Goal: Information Seeking & Learning: Learn about a topic

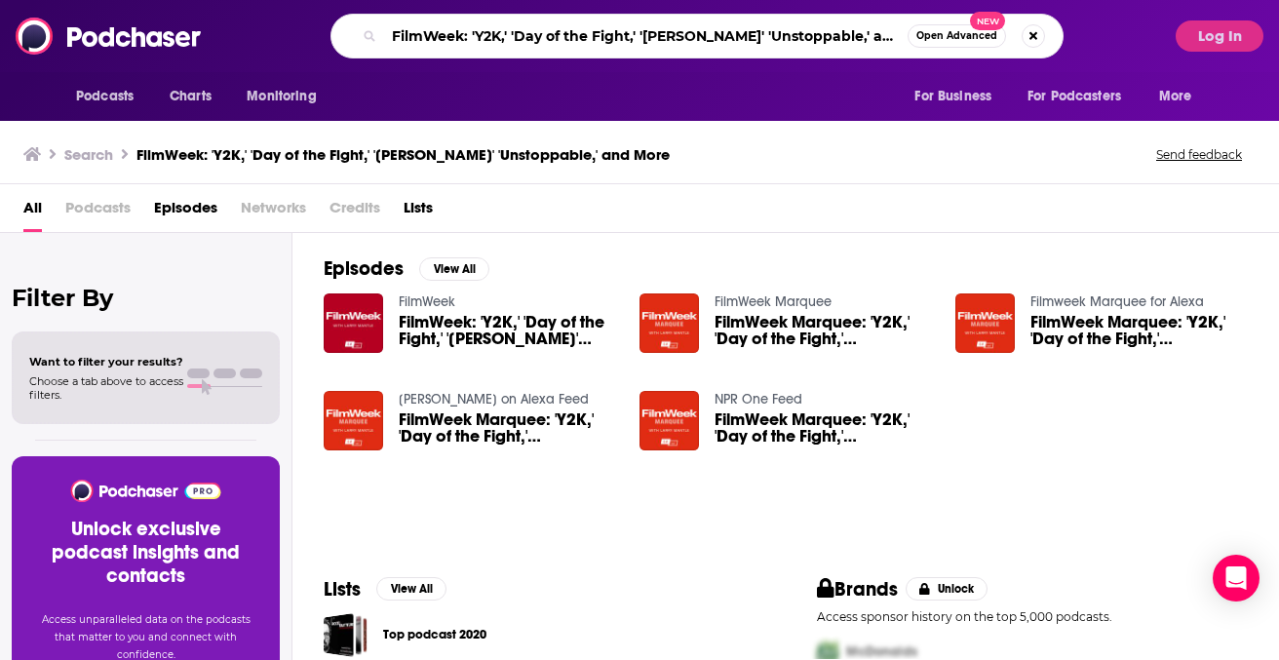
click at [823, 30] on input "FilmWeek: 'Y2K,' 'Day of the Fight,' '[PERSON_NAME]' 'Unstoppable,' and More" at bounding box center [646, 35] width 524 height 31
type input "the town with [PERSON_NAME]"
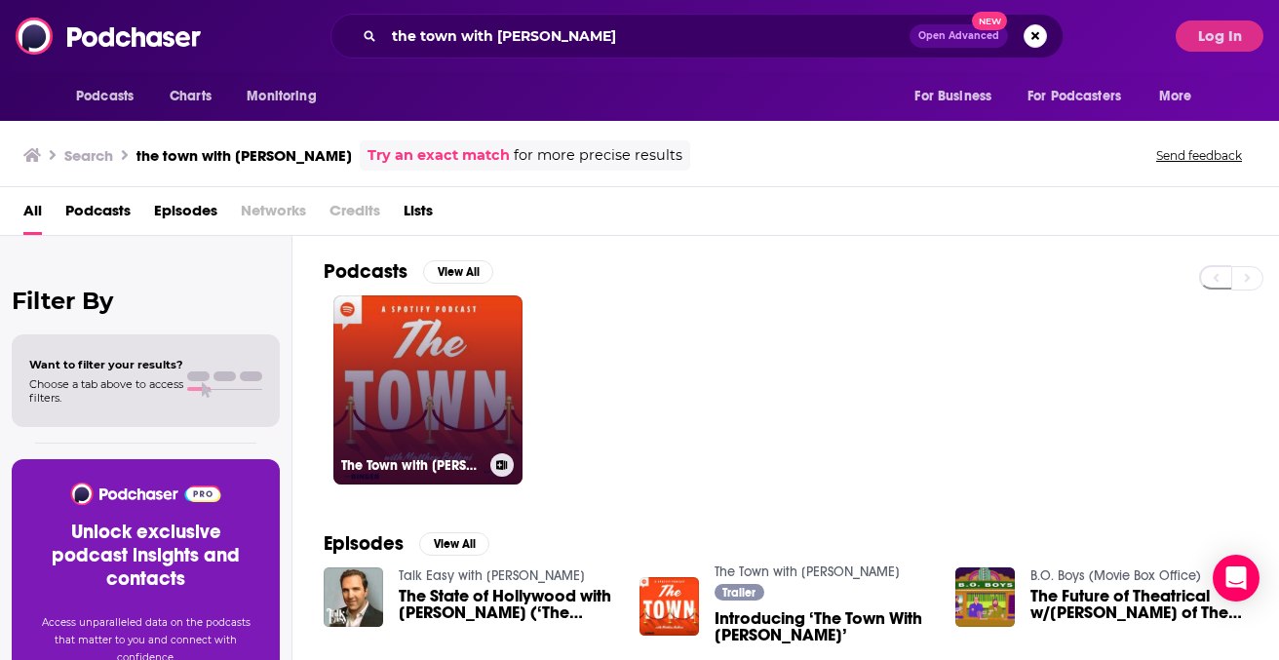
click at [483, 341] on link "The Town with [PERSON_NAME]" at bounding box center [427, 389] width 189 height 189
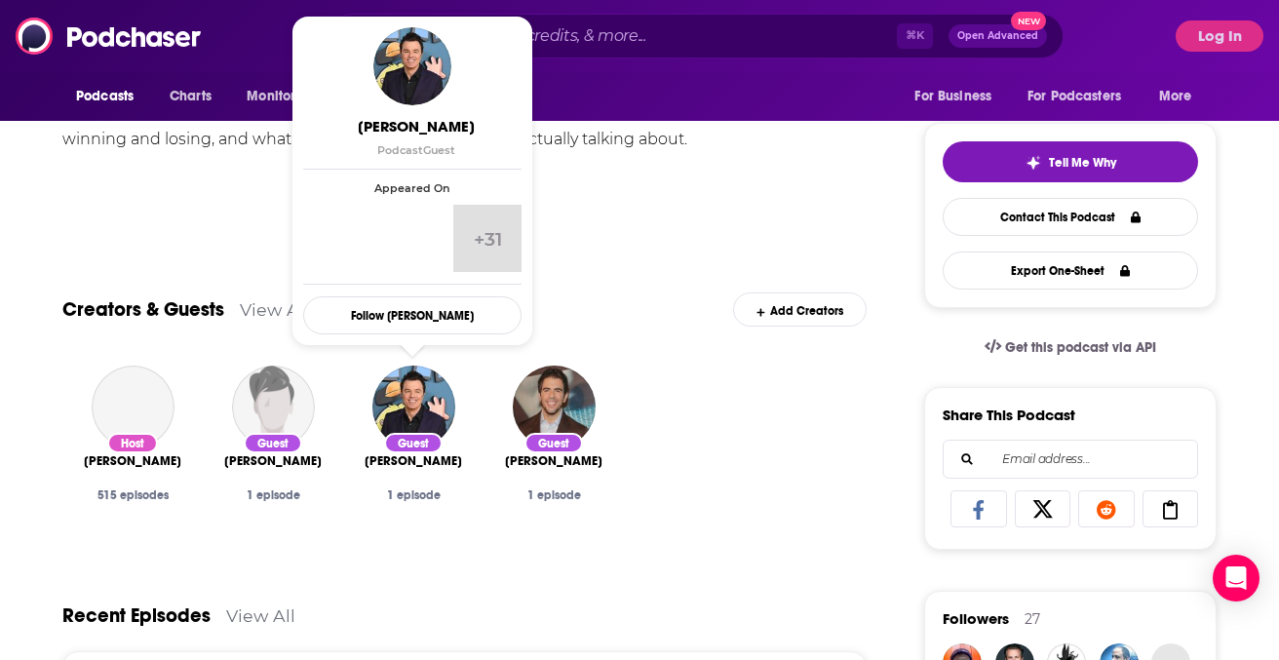
scroll to position [223, 0]
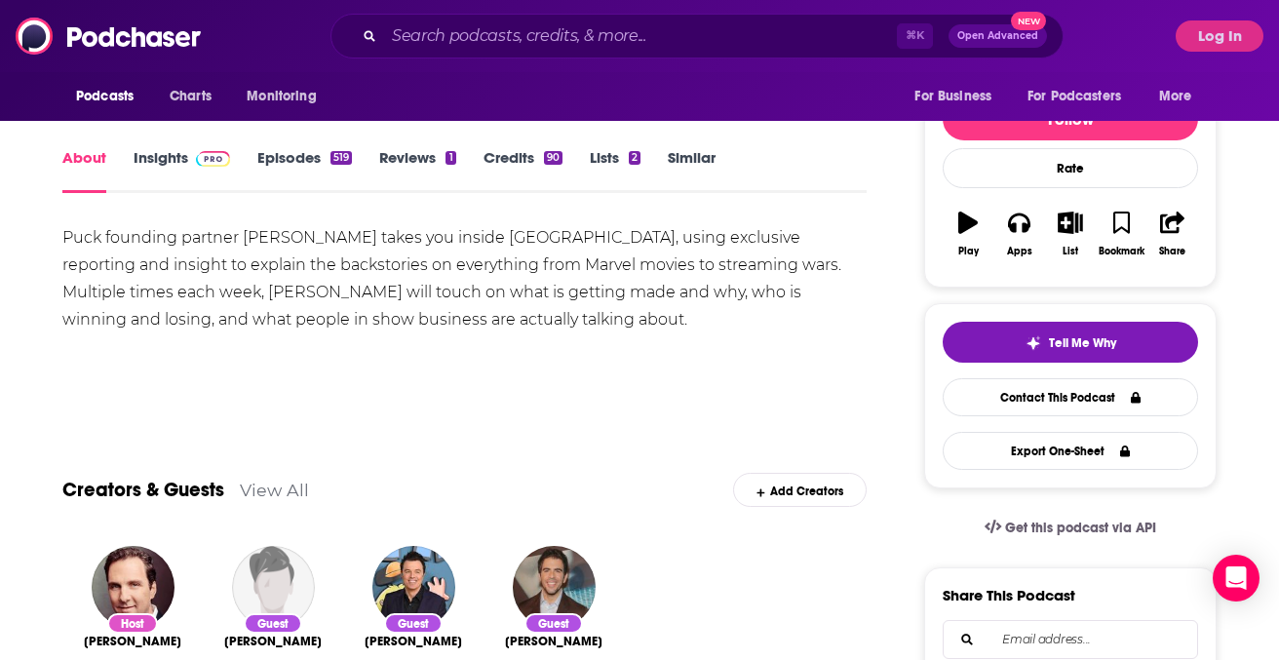
click at [308, 161] on link "Episodes 519" at bounding box center [304, 170] width 95 height 45
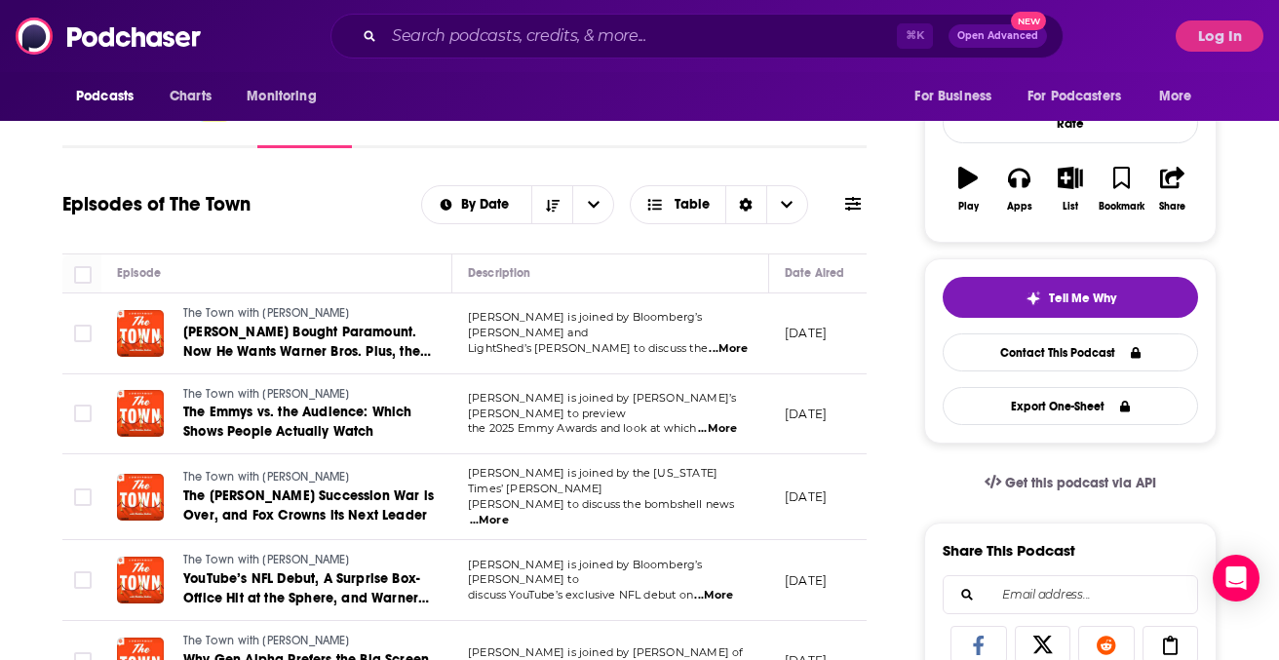
scroll to position [261, 0]
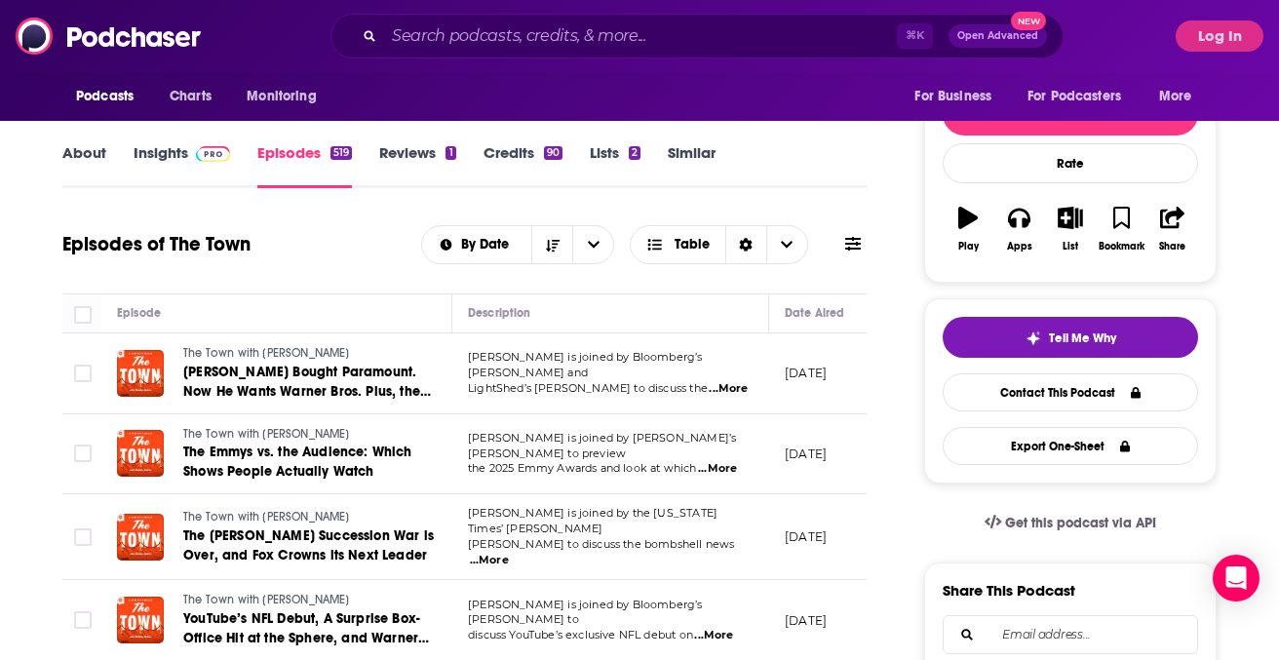
scroll to position [233, 0]
